Goal: Obtain resource: Download file/media

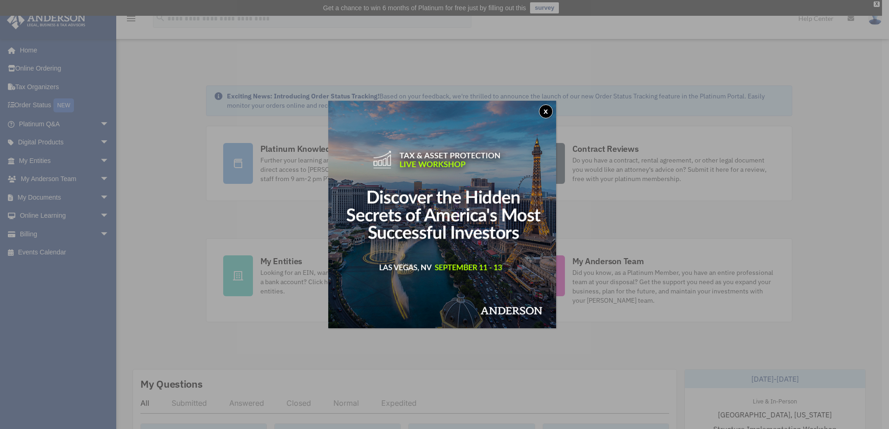
click at [554, 105] on img at bounding box center [442, 215] width 228 height 228
click at [544, 107] on button "x" at bounding box center [546, 112] width 14 height 14
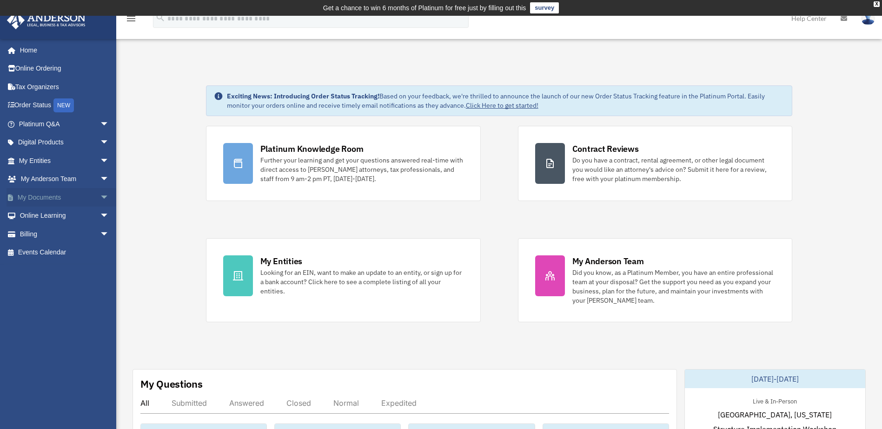
click at [100, 195] on span "arrow_drop_down" at bounding box center [109, 197] width 19 height 19
click at [52, 214] on link "Box" at bounding box center [68, 216] width 110 height 19
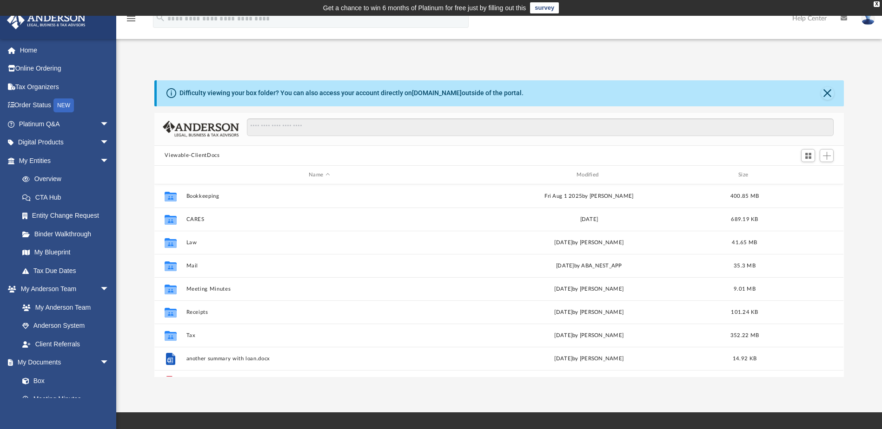
scroll to position [204, 682]
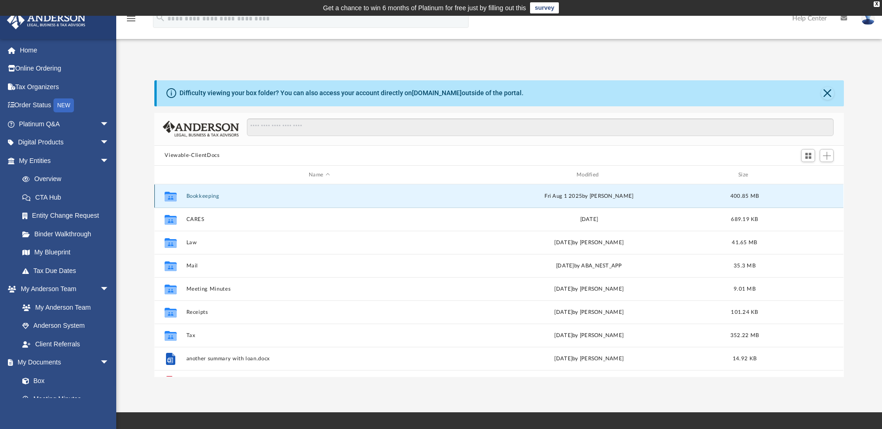
click at [198, 195] on button "Bookkeeping" at bounding box center [319, 196] width 266 height 6
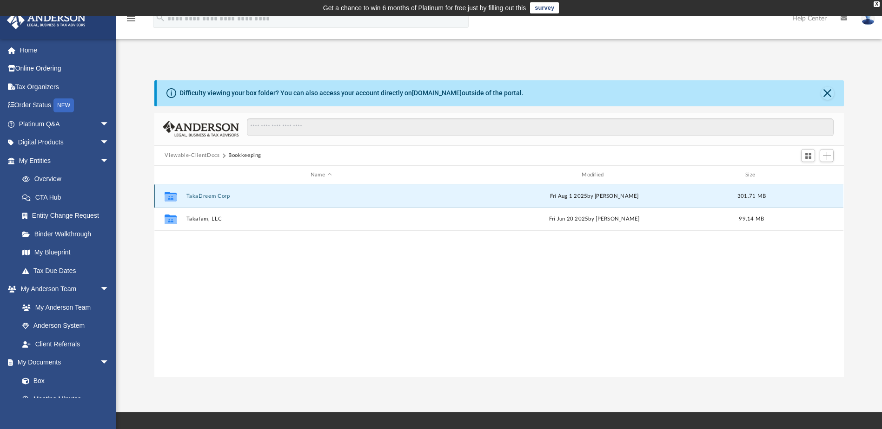
click at [200, 194] on button "TakaDreem Corp" at bounding box center [320, 196] width 269 height 6
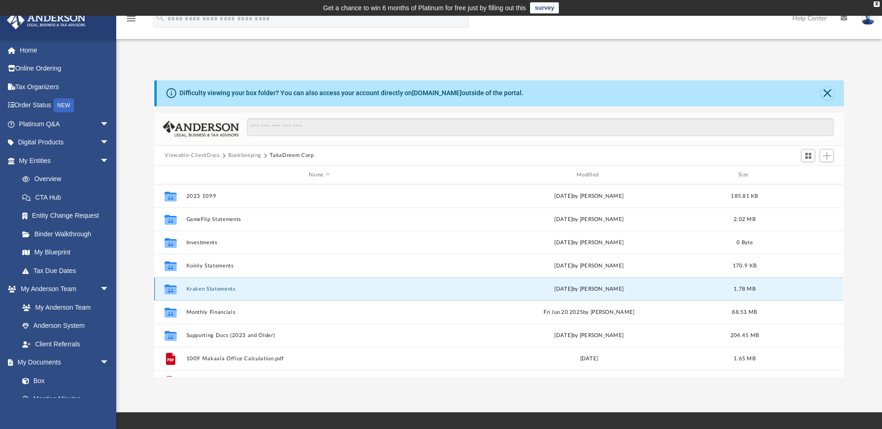
click at [216, 290] on button "Kraken Statements" at bounding box center [319, 289] width 266 height 6
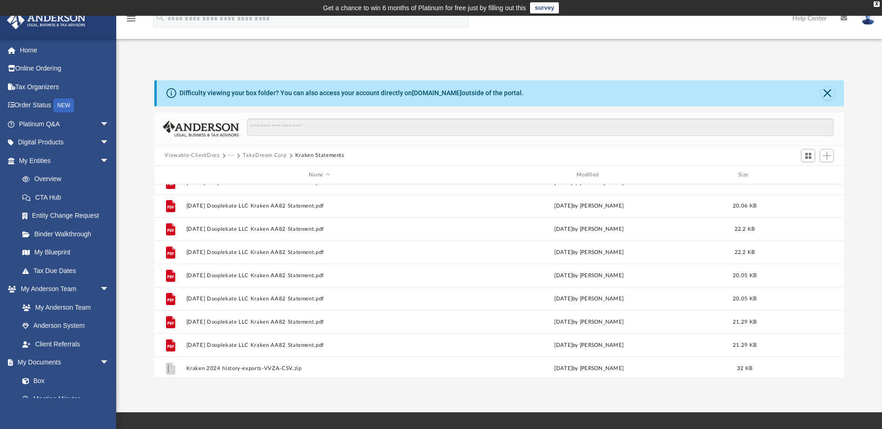
scroll to position [155, 0]
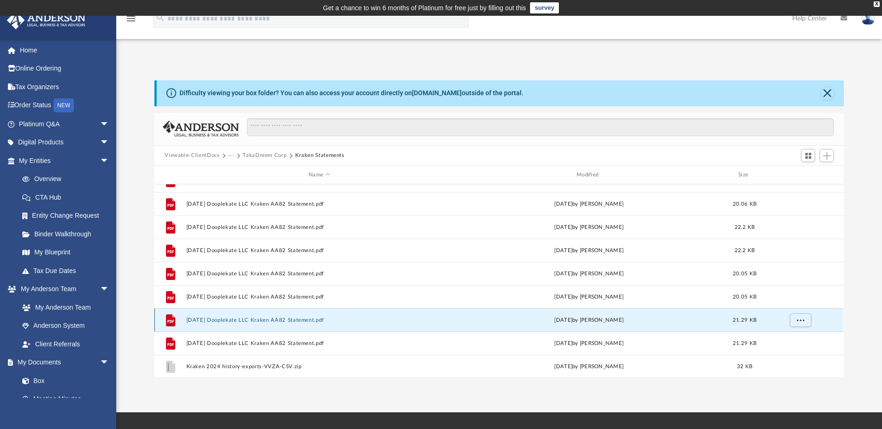
click at [230, 318] on button "[DATE] Dooplekate LLC Kraken AA82 Statement.pdf" at bounding box center [319, 320] width 266 height 6
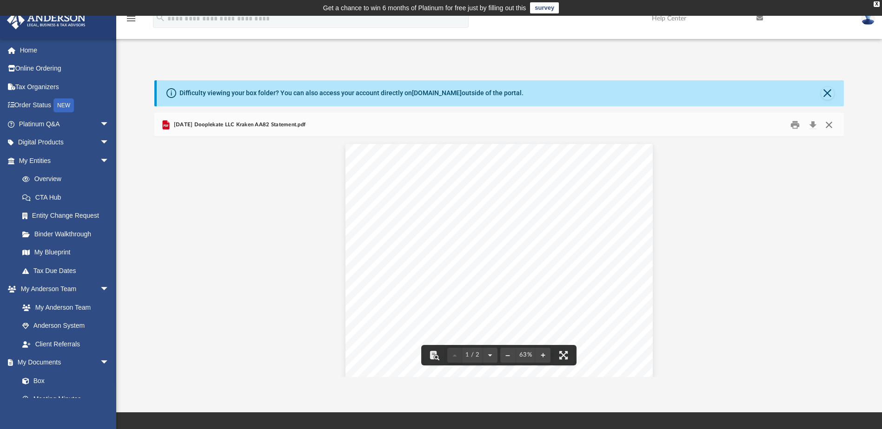
click at [831, 125] on button "Close" at bounding box center [828, 125] width 17 height 14
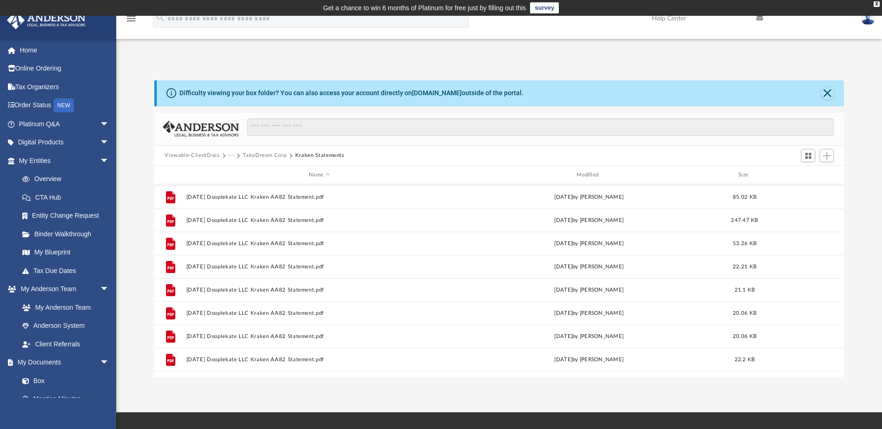
scroll to position [0, 0]
click at [266, 152] on button "TakaDreem Corp" at bounding box center [265, 156] width 44 height 8
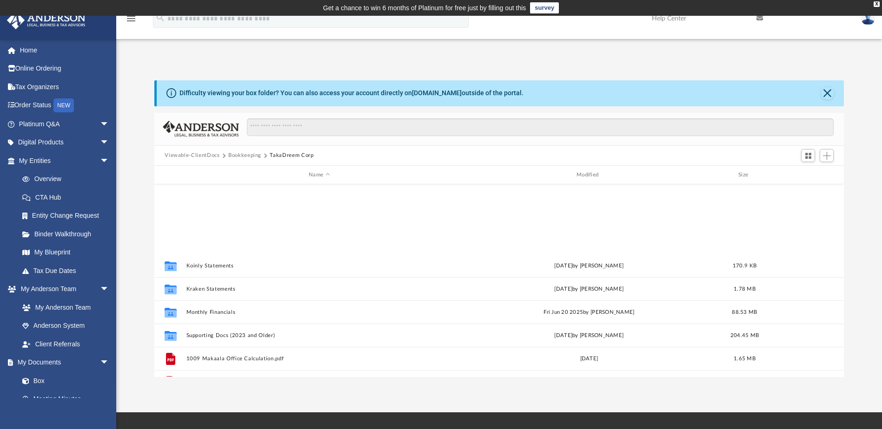
scroll to position [110, 0]
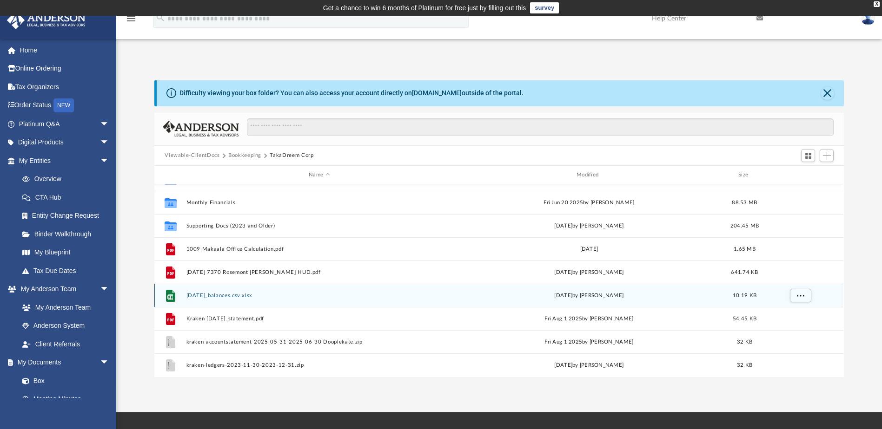
click at [246, 294] on button "[DATE]_balances.csv.xlsx" at bounding box center [319, 296] width 266 height 6
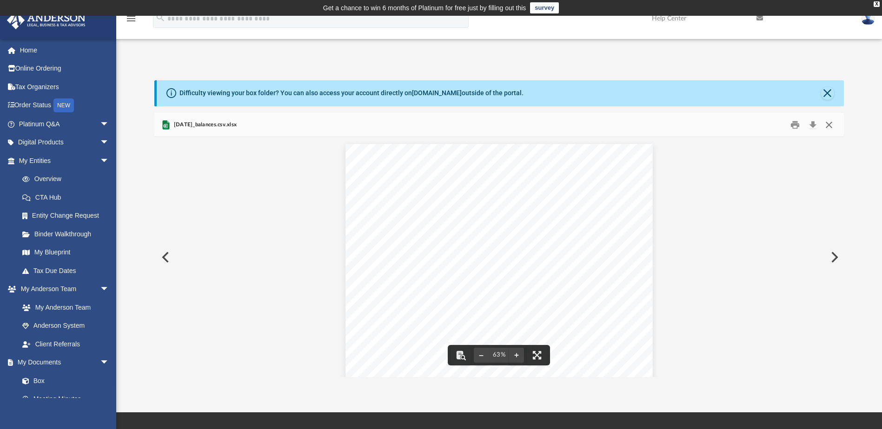
click at [831, 123] on button "Close" at bounding box center [828, 125] width 17 height 14
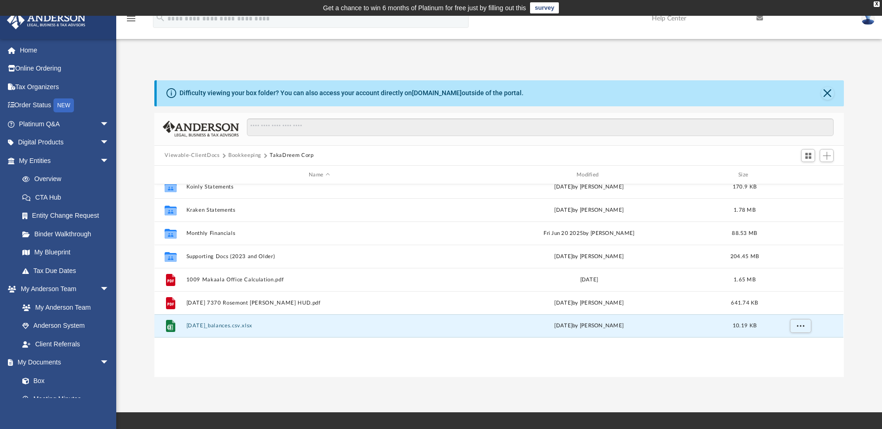
scroll to position [0, 0]
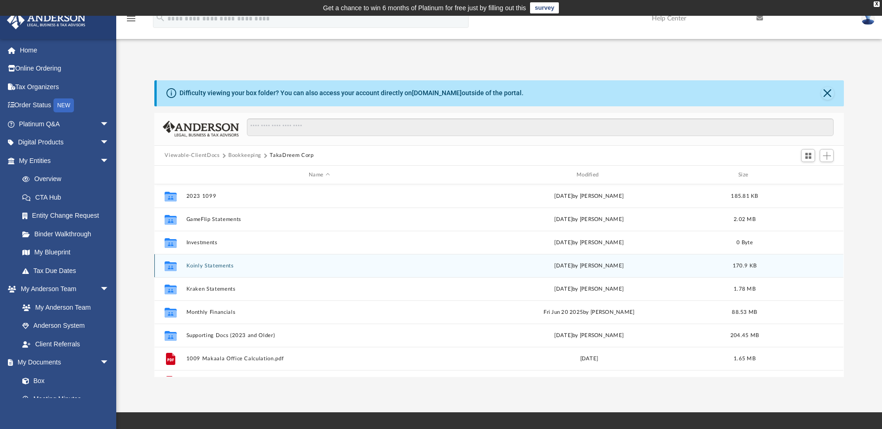
click at [216, 265] on button "Koinly Statements" at bounding box center [319, 266] width 266 height 6
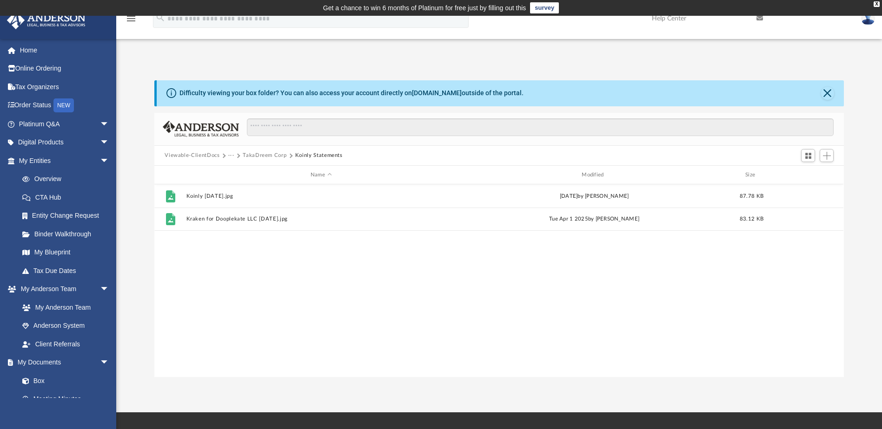
click at [275, 155] on button "TakaDreem Corp" at bounding box center [265, 156] width 44 height 8
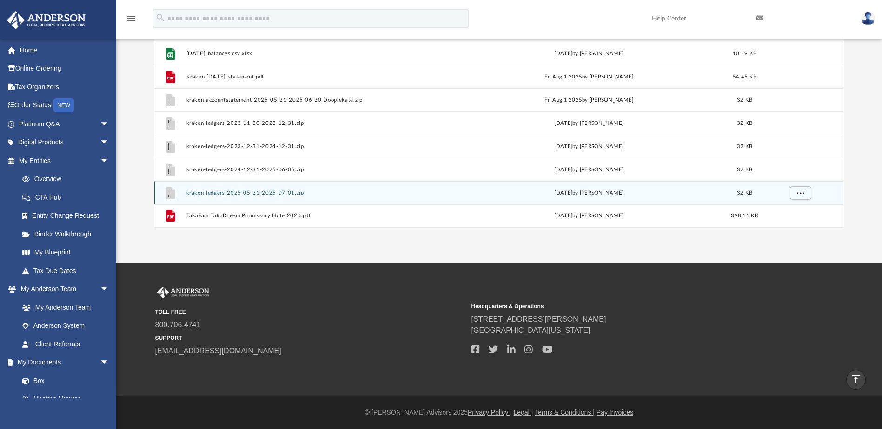
scroll to position [125, 0]
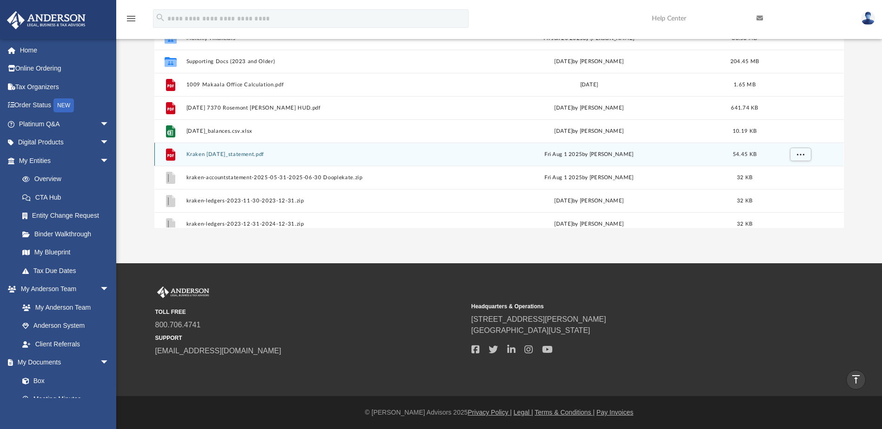
click at [213, 153] on button "Kraken [DATE]_statement.pdf" at bounding box center [319, 155] width 266 height 6
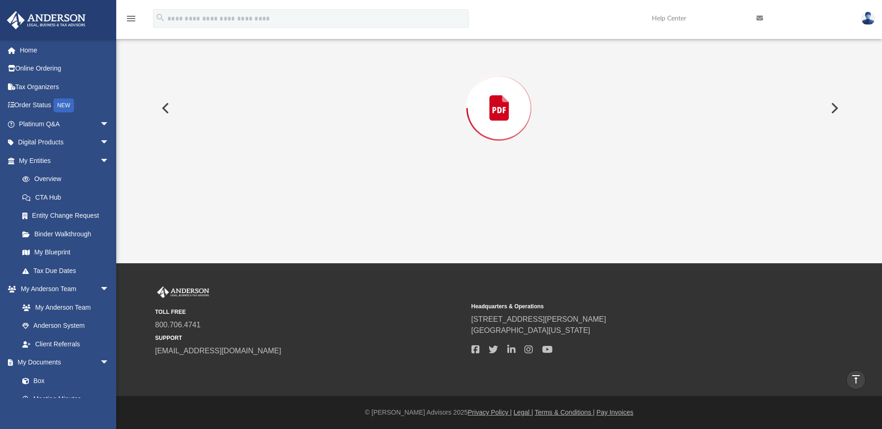
scroll to position [113, 0]
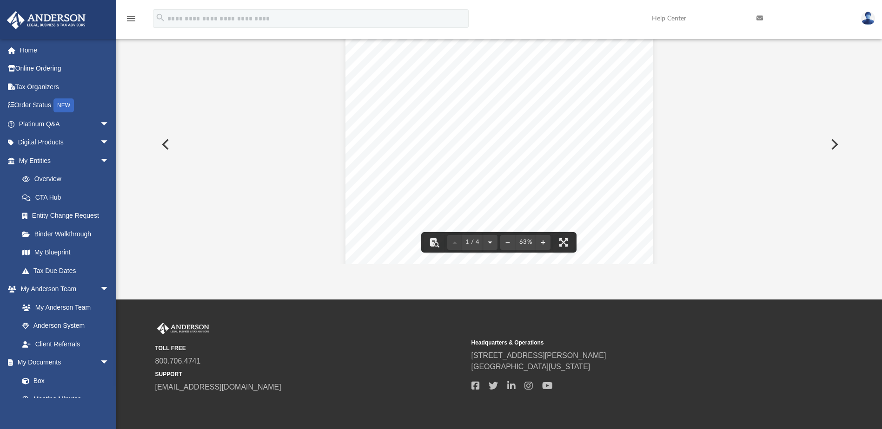
click at [163, 145] on button "Preview" at bounding box center [164, 145] width 20 height 26
click at [166, 142] on button "Preview" at bounding box center [164, 145] width 20 height 26
